Goal: Navigation & Orientation: Find specific page/section

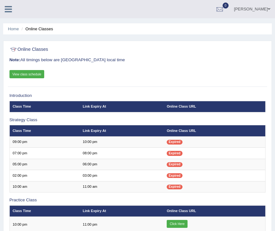
click at [131, 105] on th "Link Expiry At" at bounding box center [122, 106] width 84 height 11
click at [123, 103] on th "Link Expiry At" at bounding box center [122, 106] width 84 height 11
